Goal: Task Accomplishment & Management: Use online tool/utility

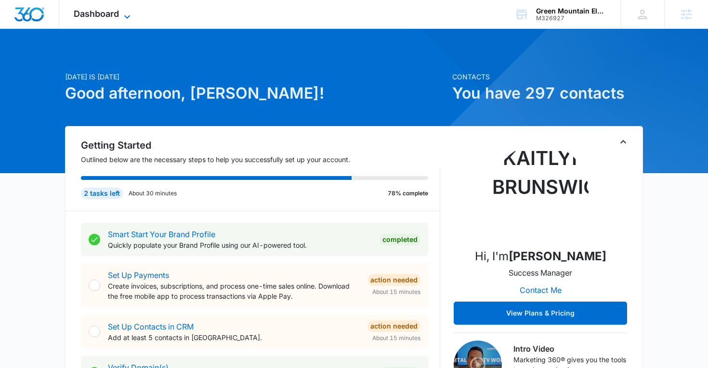
click at [121, 12] on icon at bounding box center [127, 17] width 12 height 12
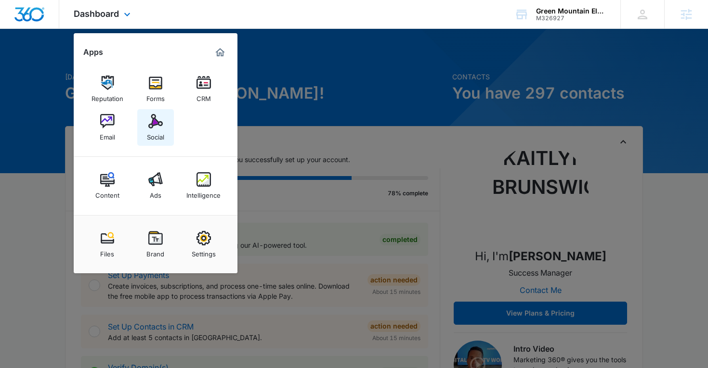
click at [165, 125] on link "Social" at bounding box center [155, 127] width 37 height 37
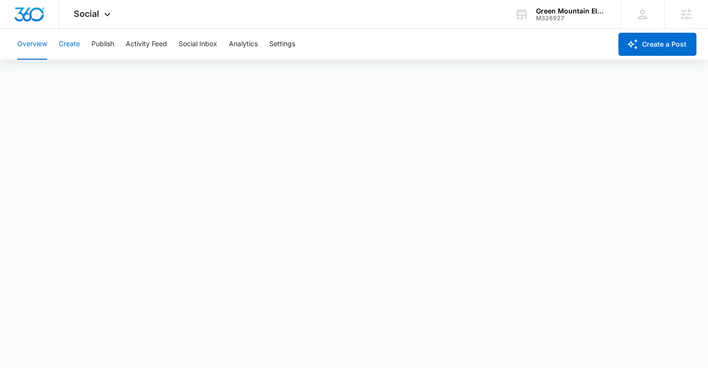
click at [66, 42] on button "Create" at bounding box center [69, 44] width 21 height 31
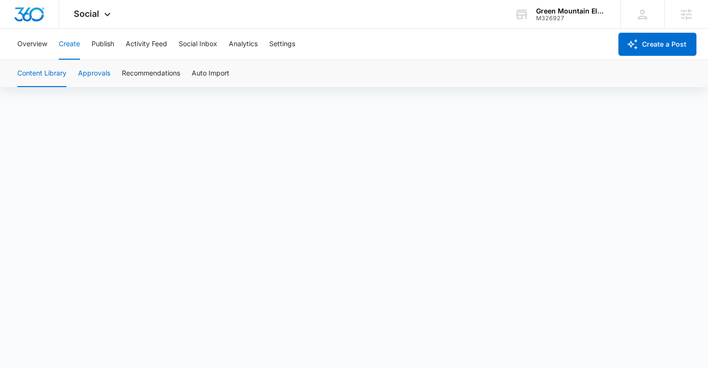
click at [97, 70] on button "Approvals" at bounding box center [94, 73] width 32 height 27
click at [289, 42] on button "Settings" at bounding box center [282, 44] width 26 height 31
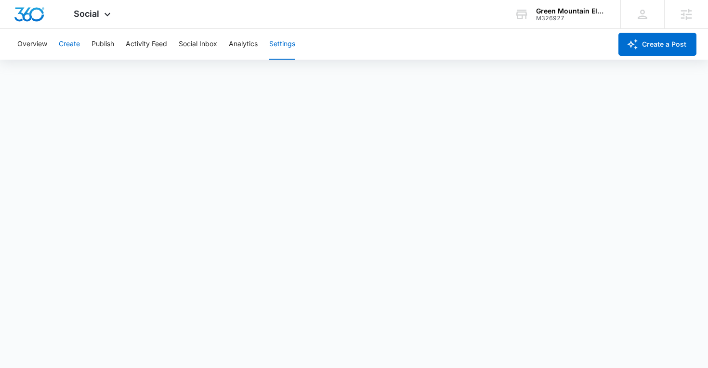
click at [71, 45] on button "Create" at bounding box center [69, 44] width 21 height 31
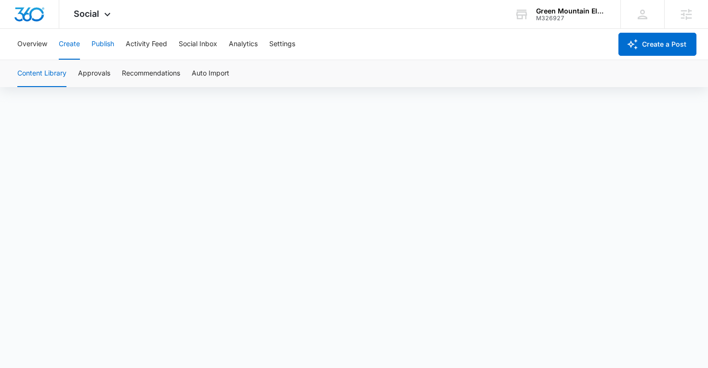
click at [105, 40] on button "Publish" at bounding box center [103, 44] width 23 height 31
click at [75, 81] on button "Schedules" at bounding box center [73, 73] width 33 height 27
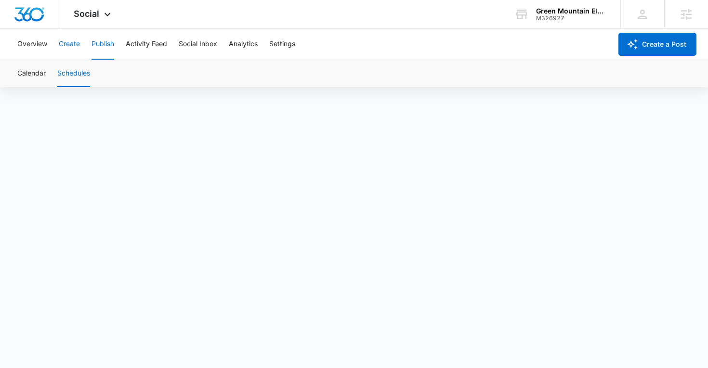
click at [75, 43] on button "Create" at bounding box center [69, 44] width 21 height 31
